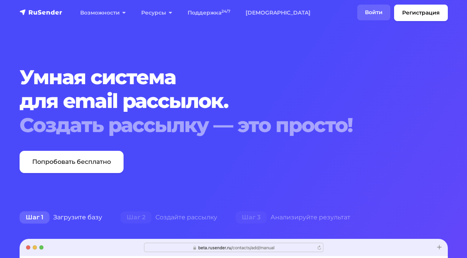
click at [376, 13] on link "Войти" at bounding box center [373, 13] width 33 height 16
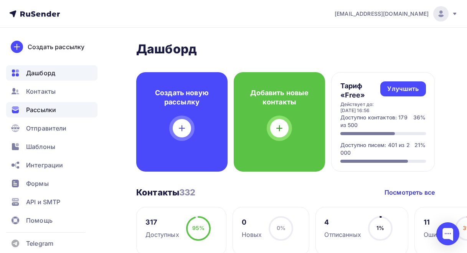
click at [38, 112] on span "Рассылки" at bounding box center [41, 109] width 30 height 9
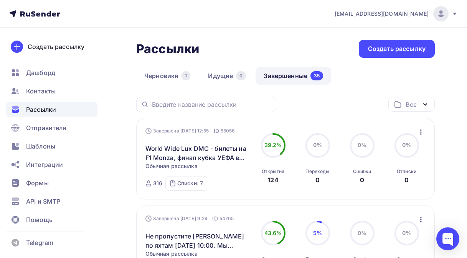
click at [294, 75] on link "Завершенные 35" at bounding box center [293, 76] width 76 height 18
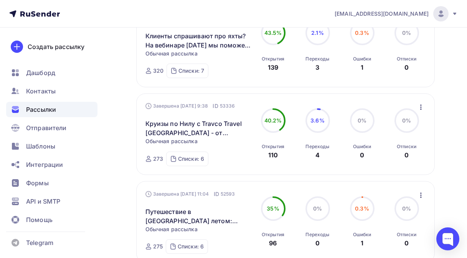
scroll to position [575, 0]
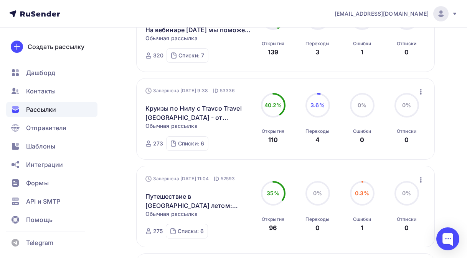
click at [420, 183] on icon "button" at bounding box center [421, 180] width 2 height 5
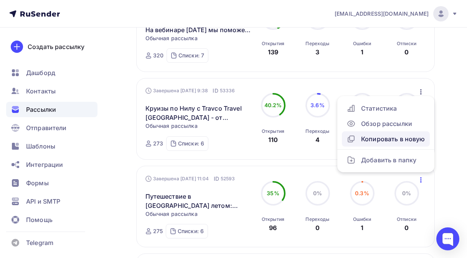
click at [375, 142] on div "Копировать в новую" at bounding box center [385, 139] width 79 height 9
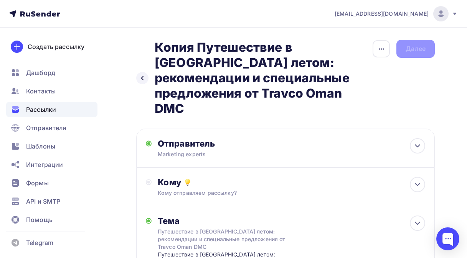
click at [269, 91] on h2 "Копия Путешествие в Оман летом: рекомендации и специальные предложения от Travc…" at bounding box center [263, 78] width 217 height 77
click at [267, 94] on h2 "Копия Путешествие в Оман летом: рекомендации и специальные предложения от Travc…" at bounding box center [263, 78] width 217 height 77
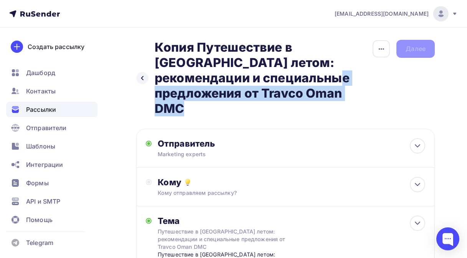
drag, startPoint x: 271, startPoint y: 91, endPoint x: 233, endPoint y: 86, distance: 38.8
click at [233, 86] on h2 "Копия Путешествие в Оман летом: рекомендации и специальные предложения от Travc…" at bounding box center [263, 78] width 217 height 77
click at [380, 49] on icon "button" at bounding box center [381, 48] width 9 height 9
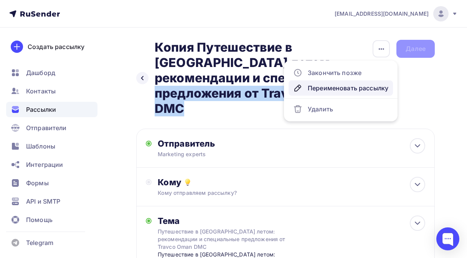
click at [325, 88] on div "Переименовать рассылку" at bounding box center [340, 88] width 95 height 9
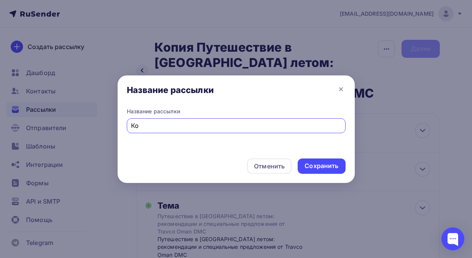
type input "К"
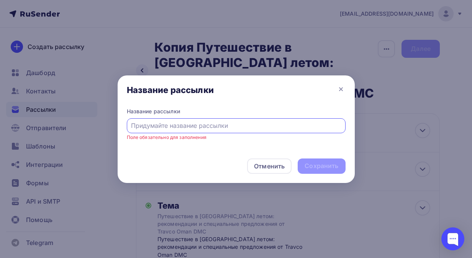
click at [140, 126] on input "text" at bounding box center [236, 125] width 210 height 9
paste input "Оман в преддверии высокого сезона: специальные предложения от Travco Oman DMC"
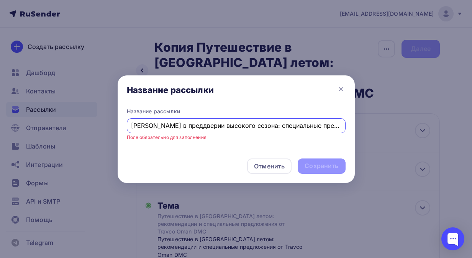
scroll to position [0, 54]
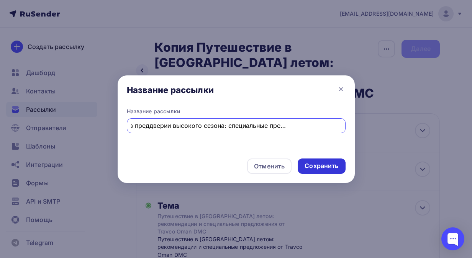
type input "Оман в преддверии высокого сезона: специальные предложения от Travco Oman DMC"
click at [313, 165] on div "Сохранить" at bounding box center [322, 166] width 34 height 9
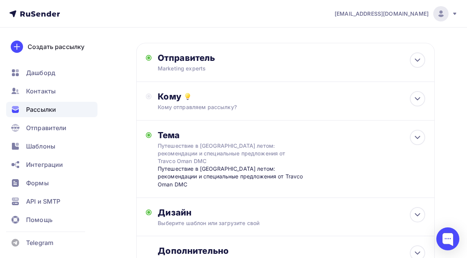
scroll to position [77, 0]
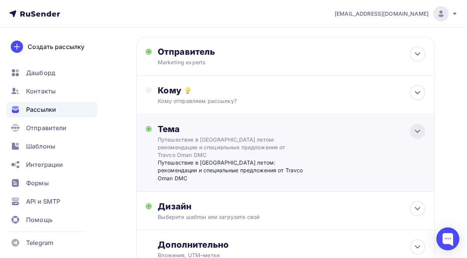
click at [414, 131] on icon at bounding box center [417, 131] width 9 height 9
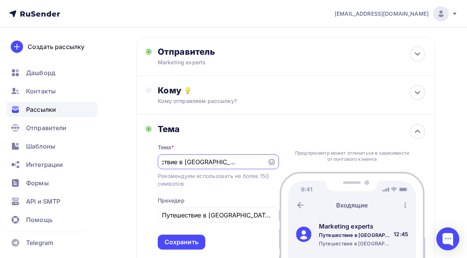
scroll to position [0, 0]
type input "П"
click at [164, 162] on input "text" at bounding box center [212, 162] width 101 height 9
paste input "Оман в преддверии высокого сезона: специальные предложения от Travco Oman DMC"
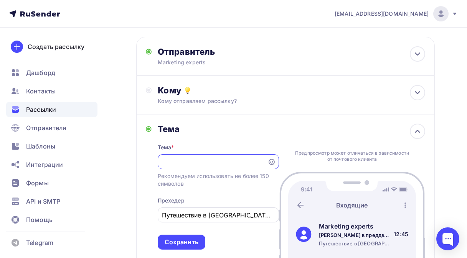
type input "Оман в преддверии высокого сезона: специальные предложения от Travco Oman DMC"
click at [258, 217] on input "Путешествие в Оман летом: рекомендации и специальные предложения от Travco Oman…" at bounding box center [218, 215] width 112 height 9
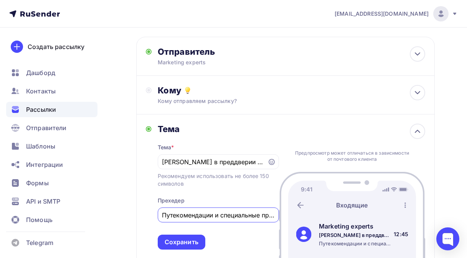
drag, startPoint x: 268, startPoint y: 216, endPoint x: 157, endPoint y: 217, distance: 110.4
click at [157, 217] on div "Тема Тема * Оман в преддверии высокого сезона: специальные предложения от Travc…" at bounding box center [212, 187] width 133 height 126
type input "редложения от Travco Oman DMC"
drag, startPoint x: 270, startPoint y: 214, endPoint x: 155, endPoint y: 219, distance: 115.1
click at [155, 219] on div "Тема Тема * Оман в преддверии высокого сезона: специальные предложения от Travc…" at bounding box center [212, 187] width 133 height 126
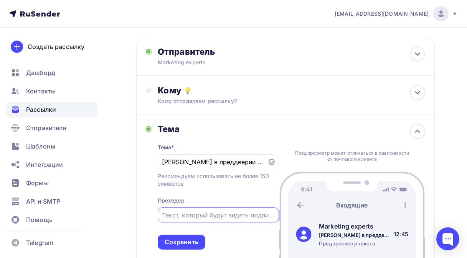
click at [163, 217] on input "text" at bounding box center [218, 215] width 112 height 9
paste input "Оман в преддверии высокого сезона: специальные предложения от Travco Oman DMC"
type input "Оман в преддверии высокого сезона: специальные предложения от Travco Oman DMC"
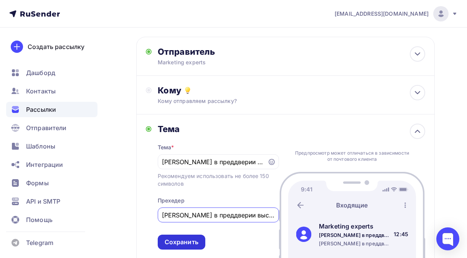
click at [180, 247] on div "Сохранить" at bounding box center [181, 242] width 34 height 9
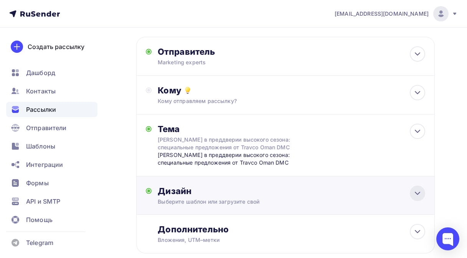
click at [416, 191] on icon at bounding box center [417, 193] width 9 height 9
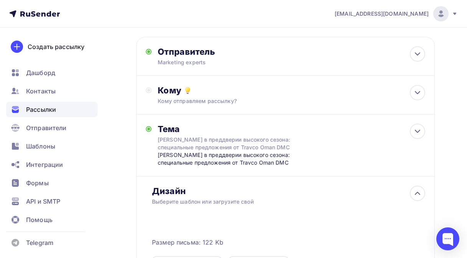
scroll to position [230, 0]
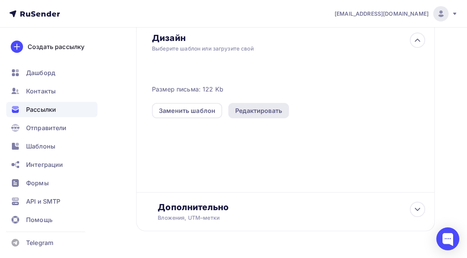
click at [257, 114] on div "Редактировать" at bounding box center [258, 110] width 47 height 9
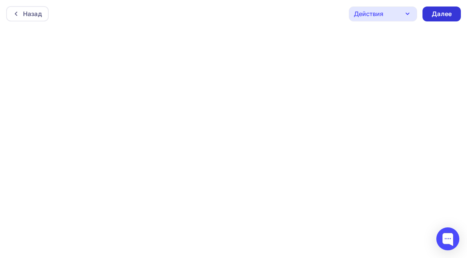
click at [445, 15] on div "Далее" at bounding box center [441, 14] width 20 height 9
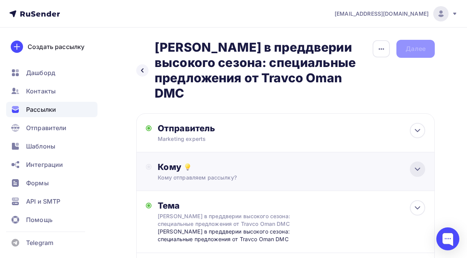
click at [419, 171] on icon at bounding box center [417, 169] width 9 height 9
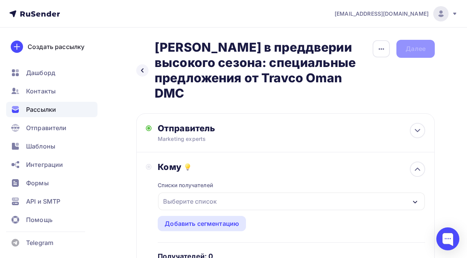
click at [415, 201] on icon "button" at bounding box center [415, 202] width 6 height 6
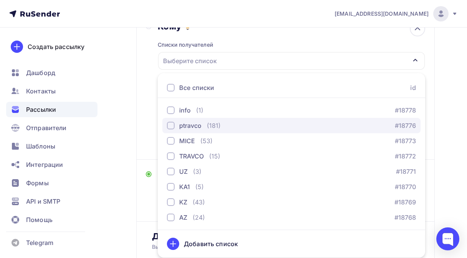
click at [169, 127] on div "button" at bounding box center [171, 126] width 8 height 8
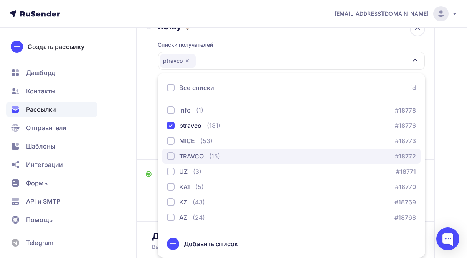
click at [169, 155] on div "button" at bounding box center [171, 157] width 8 height 8
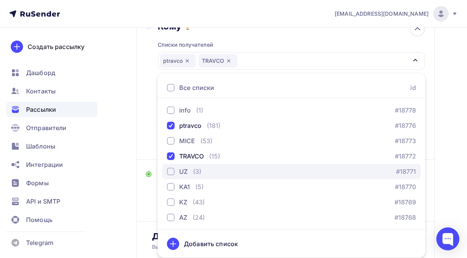
click at [172, 166] on button "UZ (3) #18771" at bounding box center [291, 171] width 258 height 15
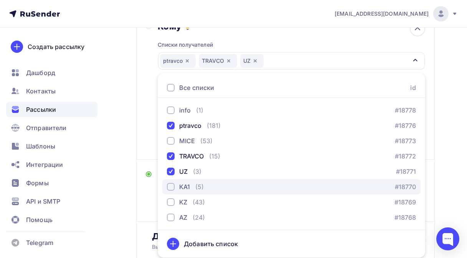
click at [170, 189] on div "button" at bounding box center [171, 187] width 8 height 8
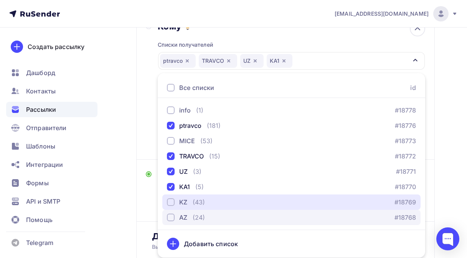
drag, startPoint x: 171, startPoint y: 199, endPoint x: 169, endPoint y: 214, distance: 14.7
click at [170, 202] on div "button" at bounding box center [171, 203] width 8 height 8
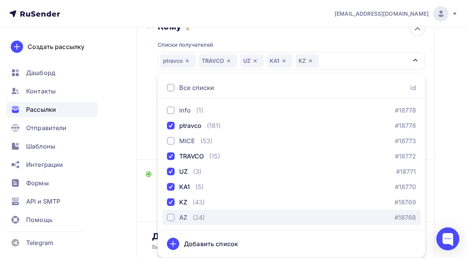
click at [171, 217] on div "button" at bounding box center [171, 218] width 8 height 8
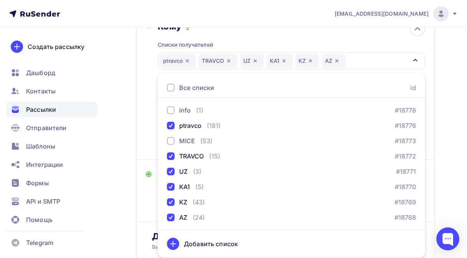
click at [129, 132] on div "Назад Оман в преддверии высокого сезона: специальные предложения от Travco Oman…" at bounding box center [233, 183] width 467 height 593
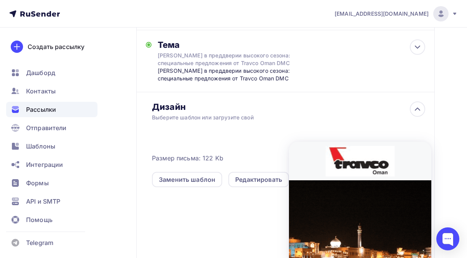
scroll to position [316, 0]
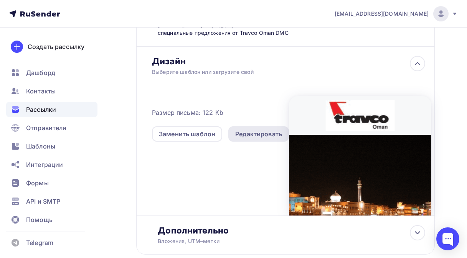
click at [255, 134] on div "Редактировать" at bounding box center [258, 134] width 47 height 9
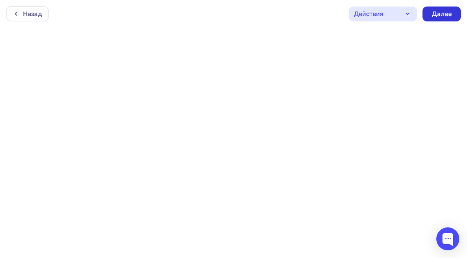
click at [442, 12] on div "Далее" at bounding box center [441, 14] width 20 height 9
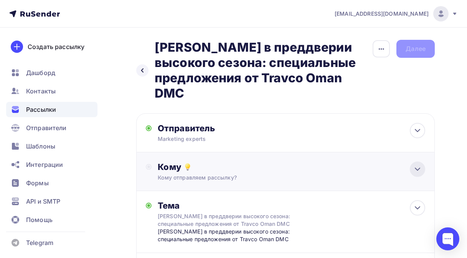
click at [416, 170] on icon at bounding box center [417, 169] width 5 height 2
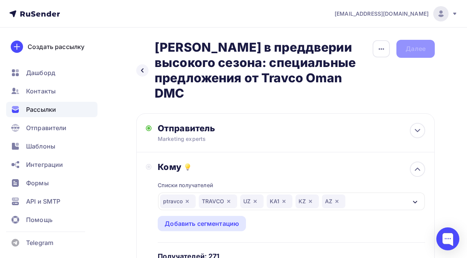
click at [139, 225] on div "Кому Списки получателей ptravco TRAVCO UZ KA1 KZ AZ Все списки id info (1) #187…" at bounding box center [285, 227] width 298 height 148
click at [417, 203] on icon "button" at bounding box center [415, 202] width 6 height 6
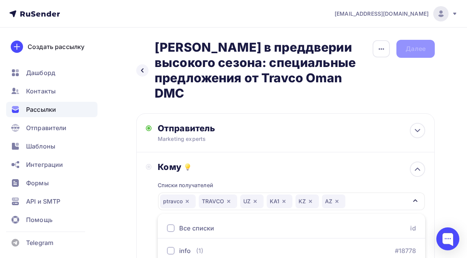
scroll to position [141, 0]
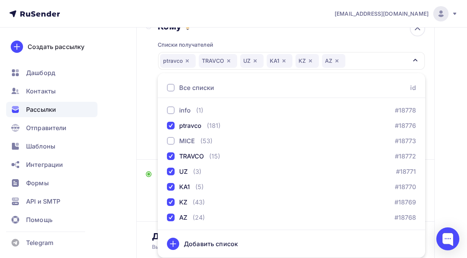
click at [112, 202] on div "Назад Оман в преддверии высокого сезона: специальные предложения от Travco Oman…" at bounding box center [233, 183] width 467 height 593
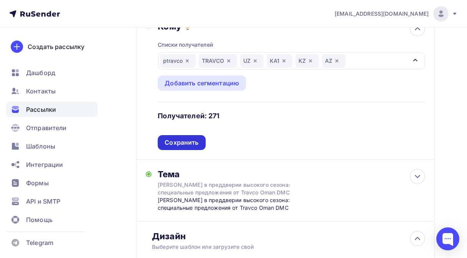
click at [176, 146] on div "Сохранить" at bounding box center [181, 142] width 34 height 9
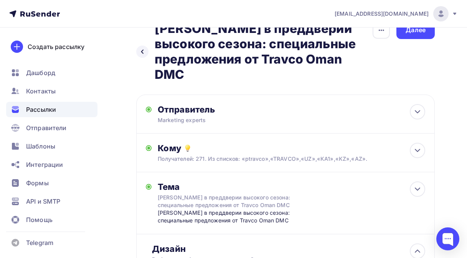
scroll to position [0, 0]
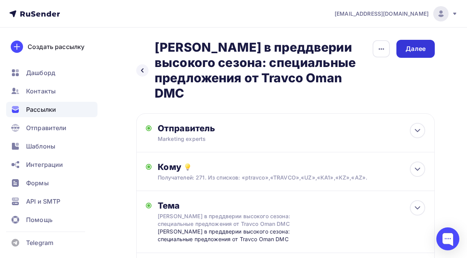
click at [414, 48] on div "Далее" at bounding box center [415, 48] width 20 height 9
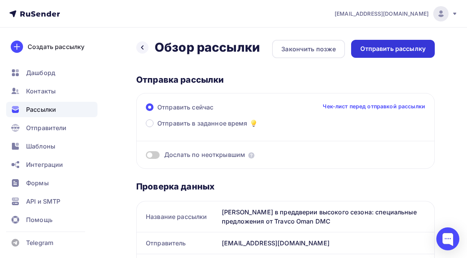
click at [385, 48] on div "Отправить рассылку" at bounding box center [392, 48] width 65 height 9
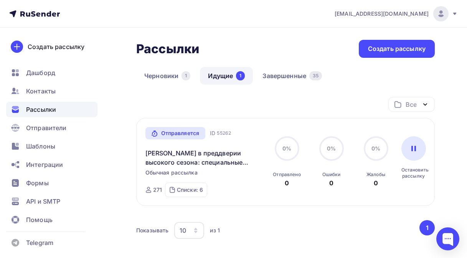
click at [220, 74] on link "Идущие 1" at bounding box center [226, 76] width 53 height 18
click at [275, 76] on link "Завершенные 35" at bounding box center [292, 76] width 76 height 18
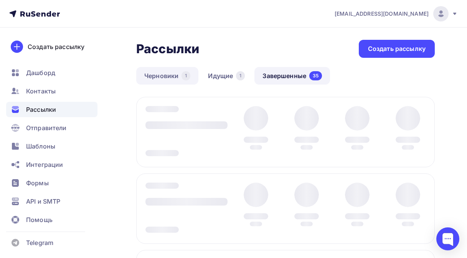
click at [155, 77] on link "Черновики 1" at bounding box center [167, 76] width 62 height 18
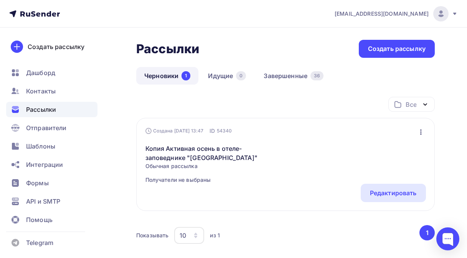
click at [421, 132] on icon "button" at bounding box center [420, 132] width 9 height 9
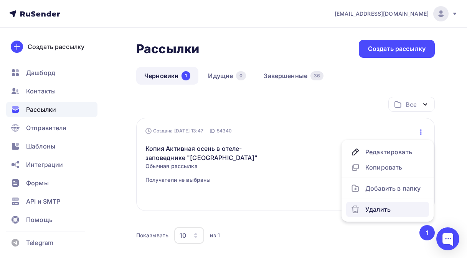
click at [375, 213] on div "Удалить" at bounding box center [387, 209] width 74 height 9
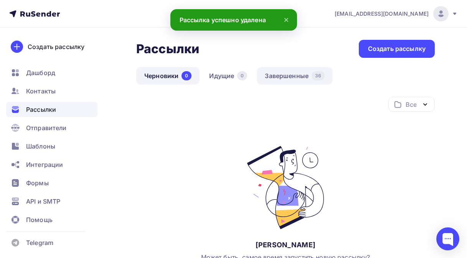
click at [276, 73] on link "Завершенные 36" at bounding box center [295, 76] width 76 height 18
